Goal: Find specific page/section: Find specific page/section

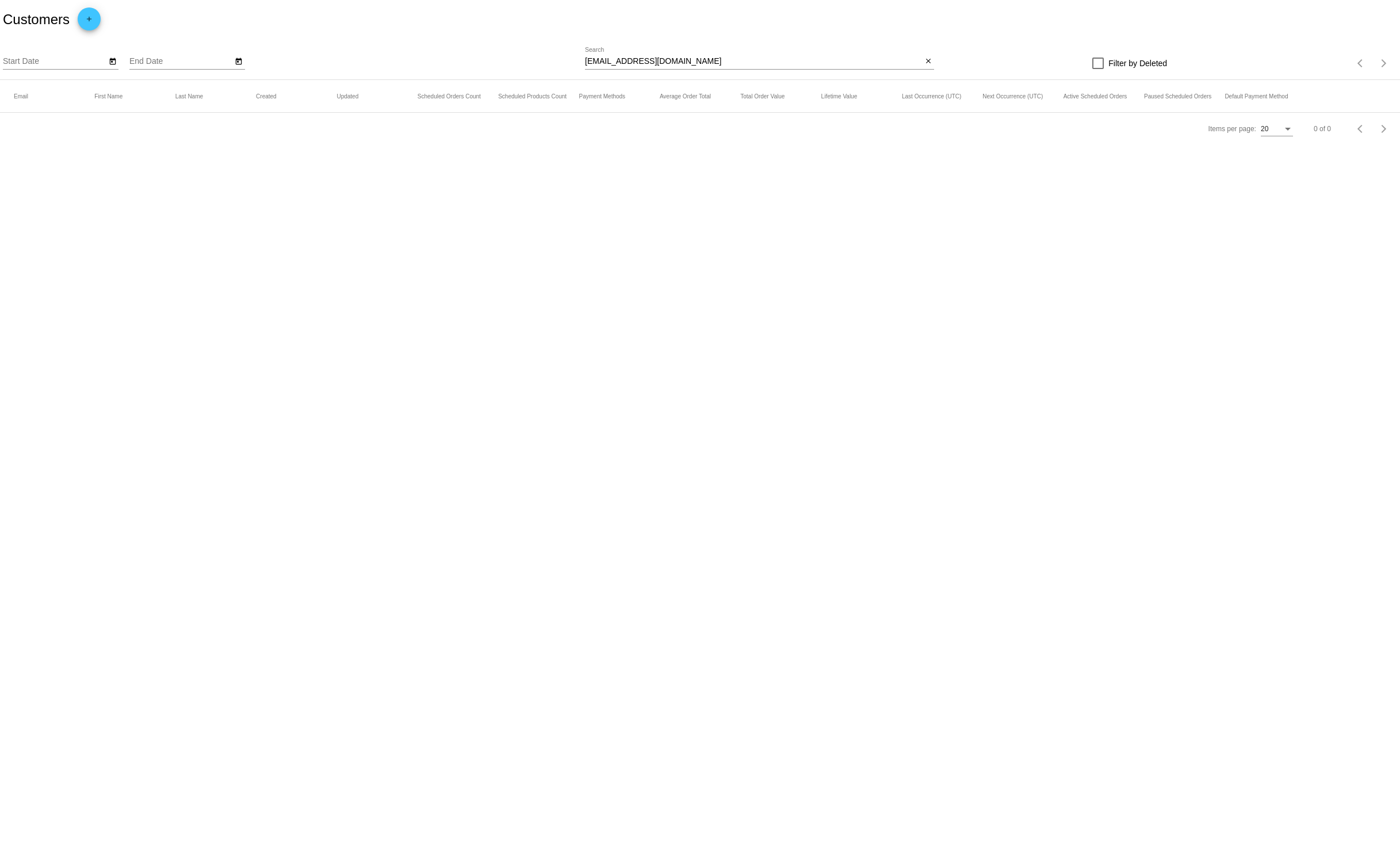
click at [628, 58] on input "forte.pj@gmail.com" at bounding box center [753, 62] width 337 height 9
